Goal: Task Accomplishment & Management: Complete application form

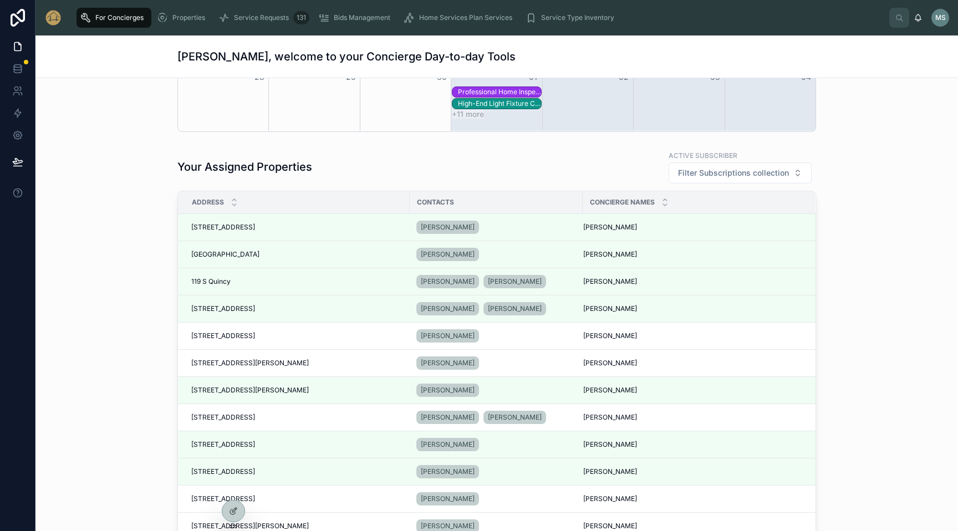
scroll to position [361, 0]
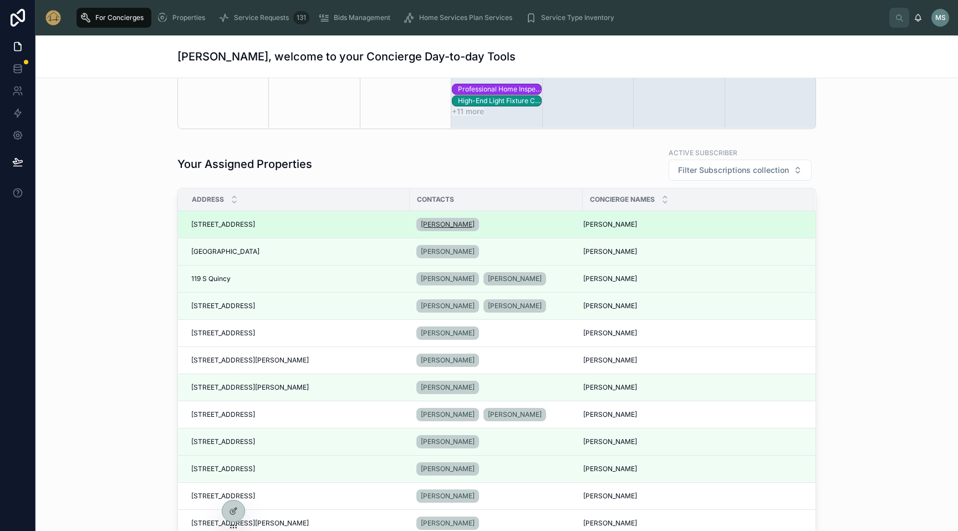
click at [456, 224] on span "[PERSON_NAME]" at bounding box center [448, 224] width 54 height 9
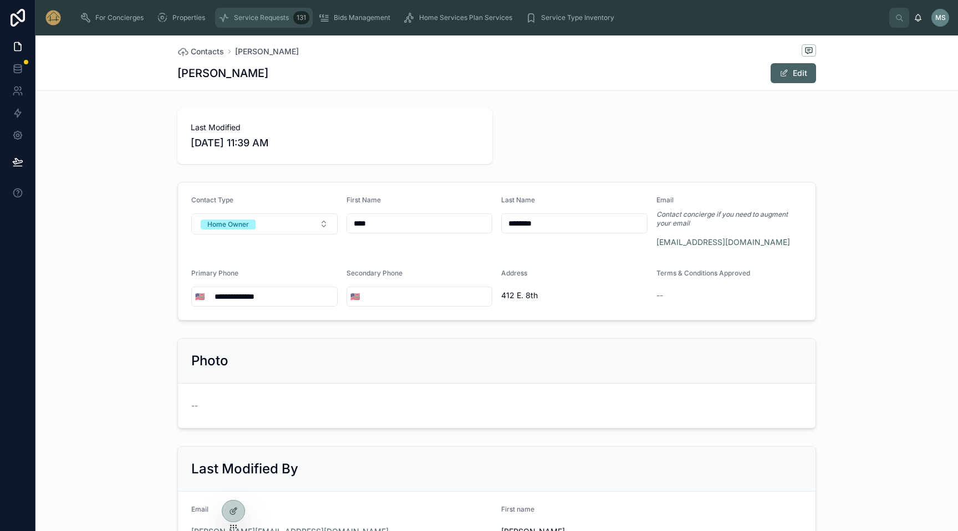
click at [260, 19] on span "Service Requests" at bounding box center [261, 17] width 55 height 9
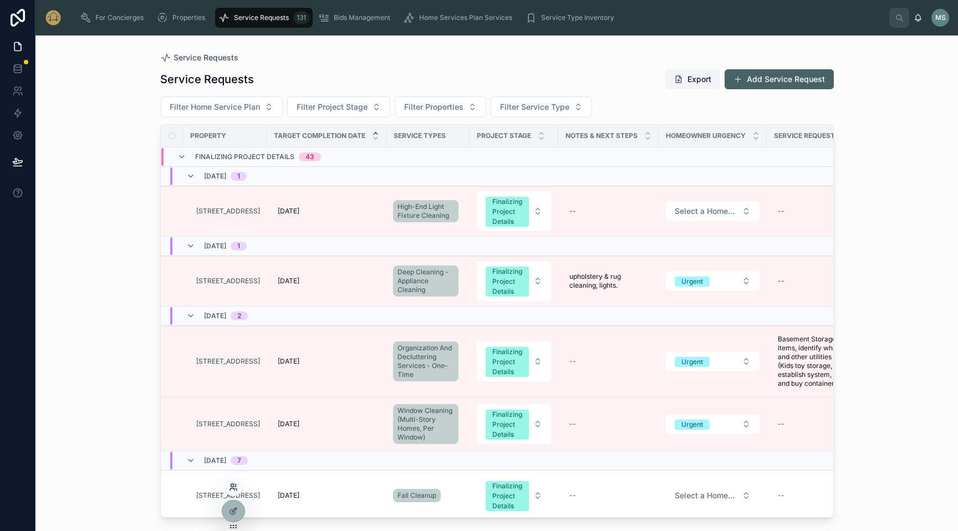
click at [231, 486] on icon at bounding box center [232, 485] width 3 height 3
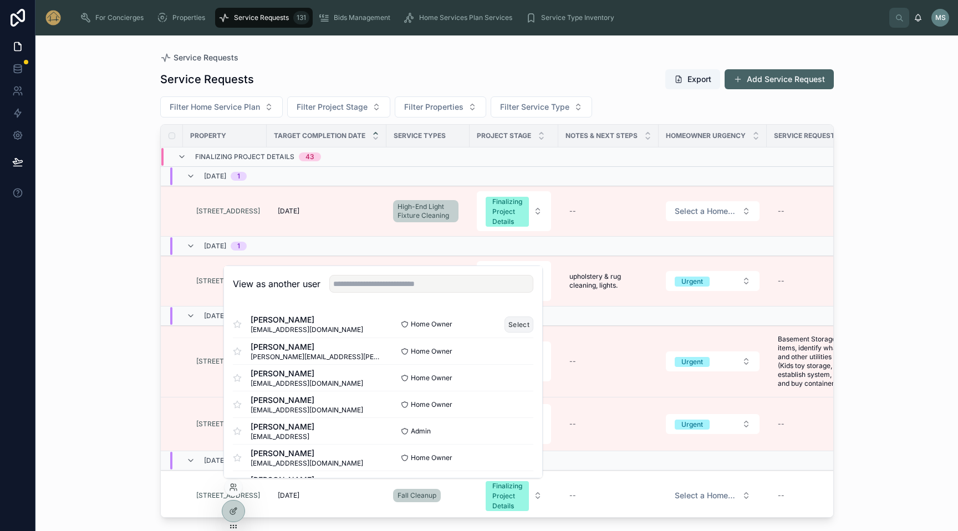
click at [517, 324] on button "Select" at bounding box center [519, 325] width 29 height 16
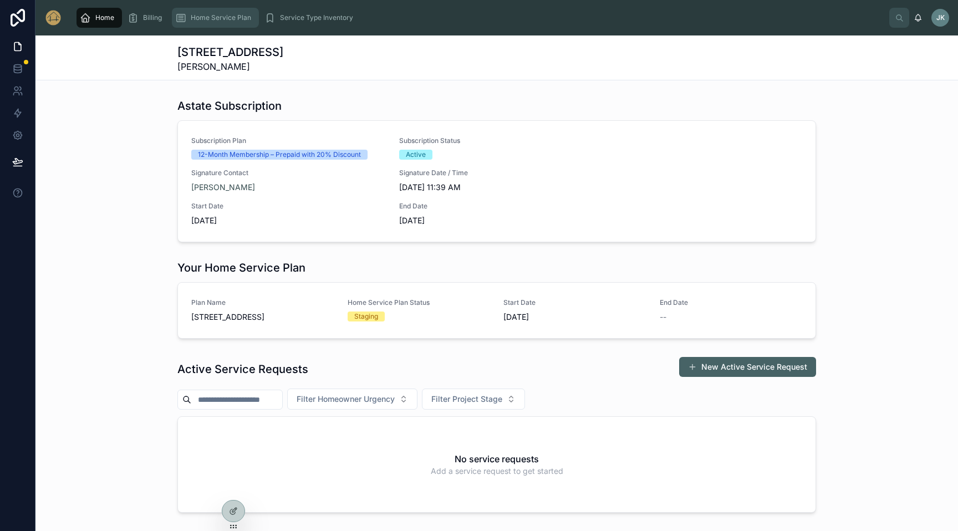
click at [228, 17] on span "Home Service Plan" at bounding box center [221, 17] width 60 height 9
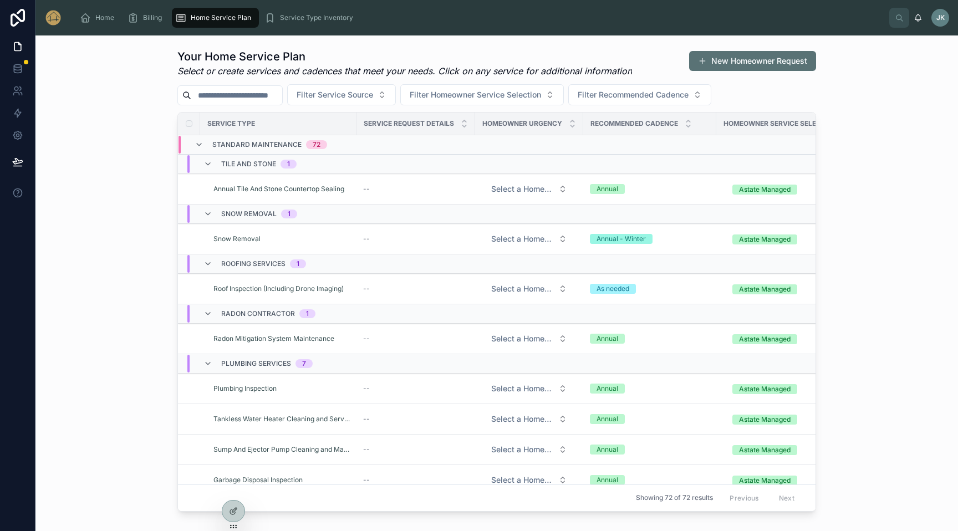
click at [733, 59] on button "New Homeowner Request" at bounding box center [752, 61] width 127 height 20
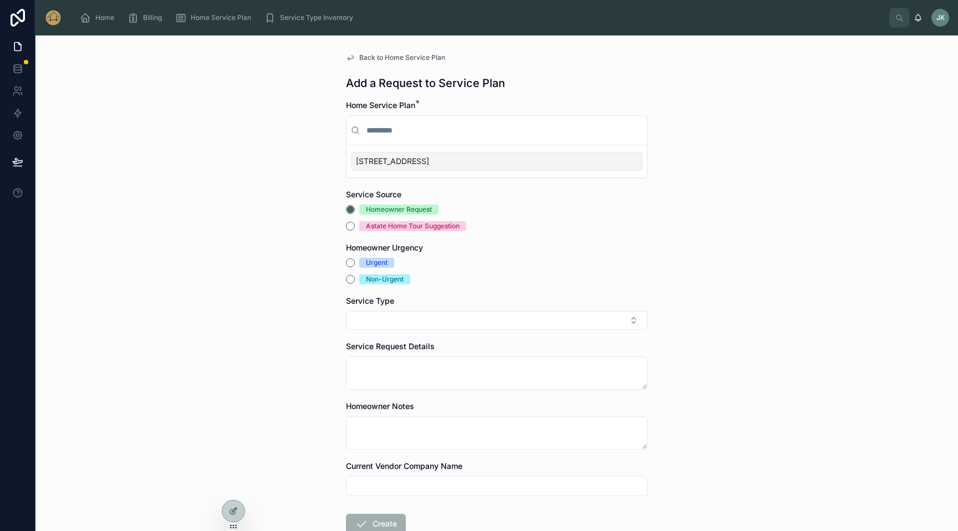
click at [415, 164] on span "[STREET_ADDRESS]" at bounding box center [392, 161] width 73 height 11
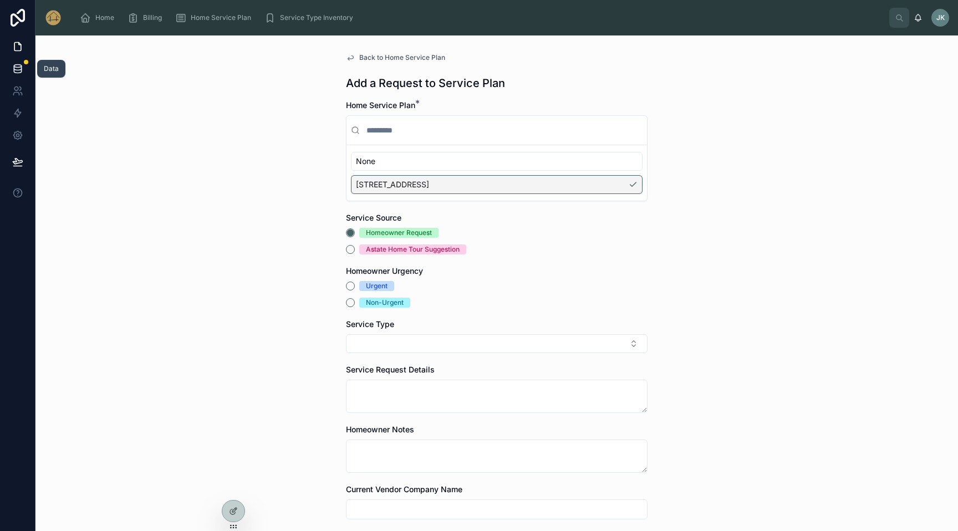
click at [18, 70] on icon at bounding box center [17, 68] width 7 height 4
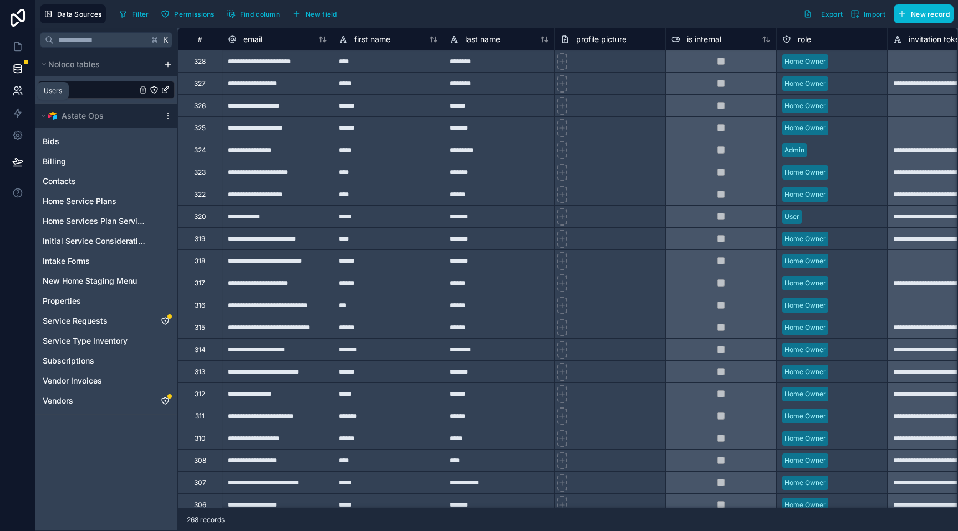
click at [16, 89] on icon at bounding box center [17, 90] width 11 height 11
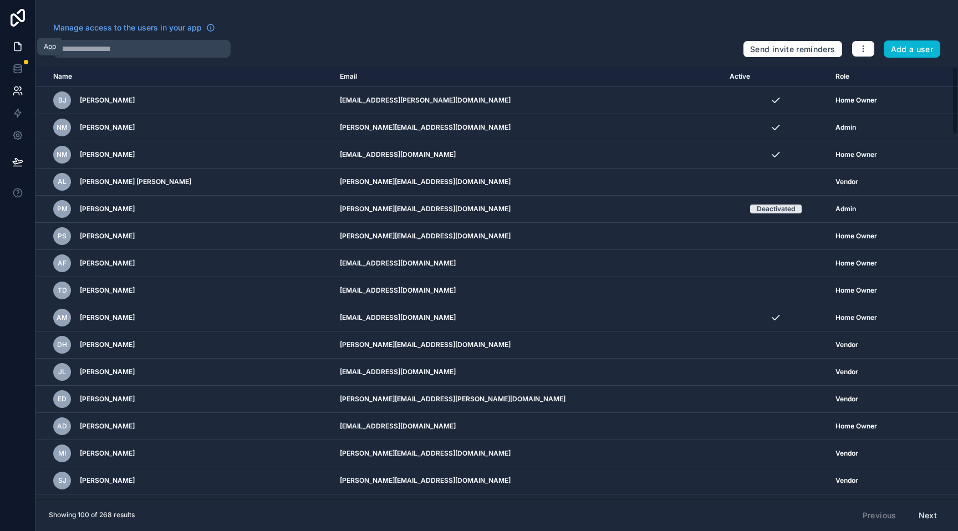
click at [18, 45] on icon at bounding box center [17, 46] width 11 height 11
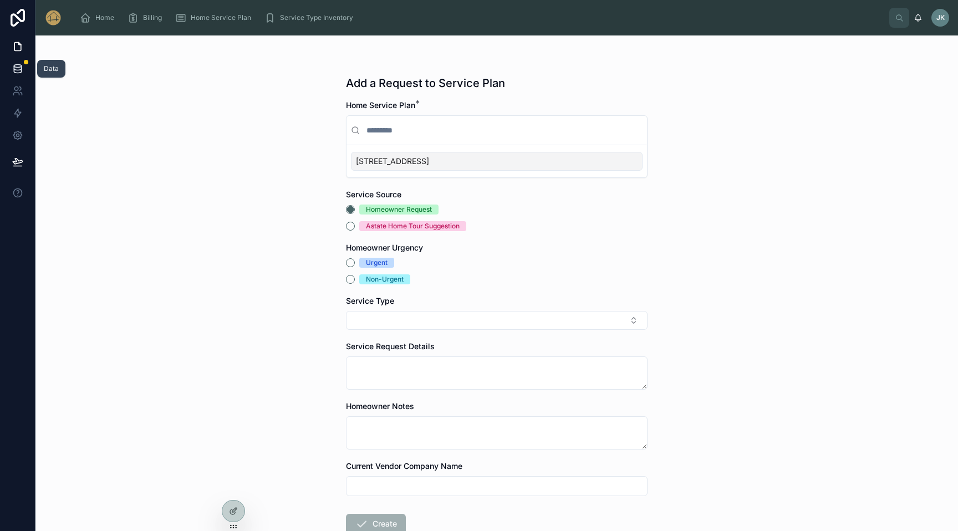
click at [14, 70] on icon at bounding box center [17, 71] width 7 height 4
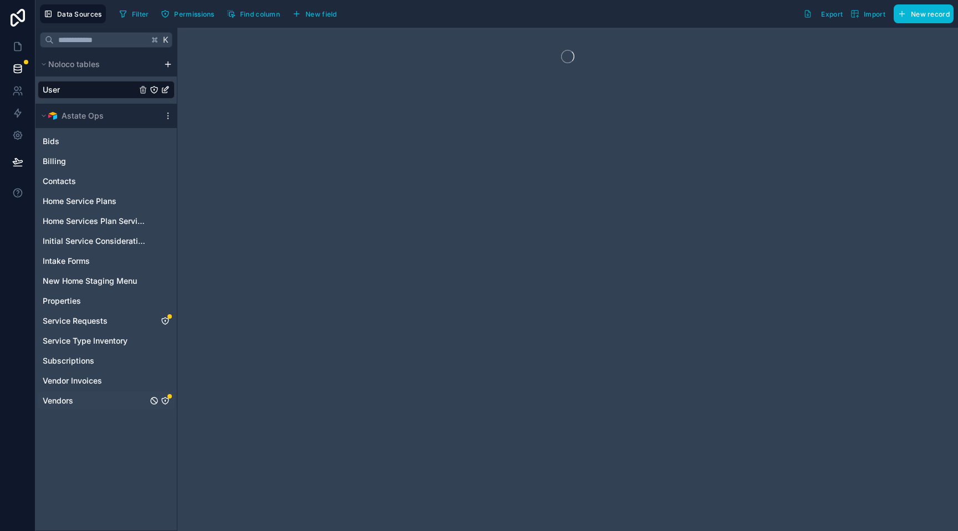
click at [69, 401] on span "Vendors" at bounding box center [58, 400] width 31 height 11
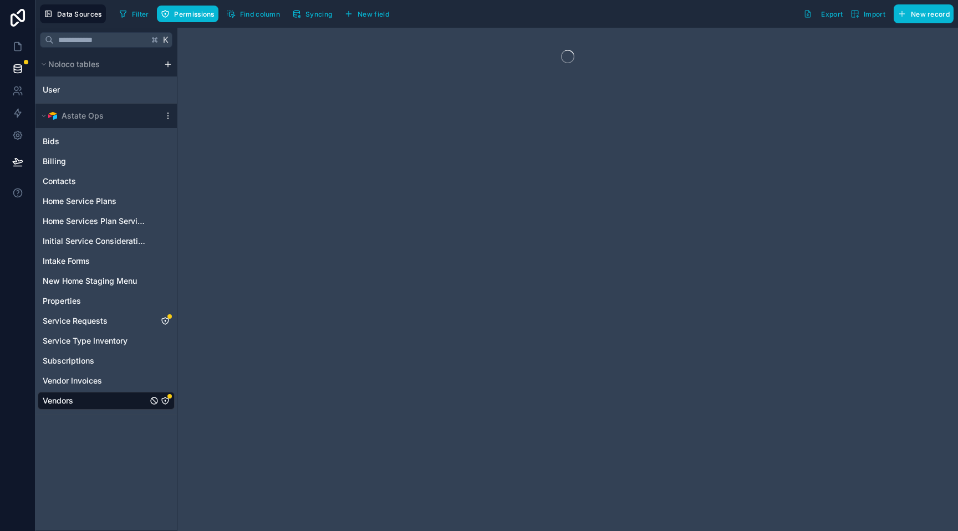
click at [60, 401] on span "Vendors" at bounding box center [58, 400] width 31 height 11
click at [63, 401] on span "Vendors" at bounding box center [58, 400] width 31 height 11
